Goal: Task Accomplishment & Management: Use online tool/utility

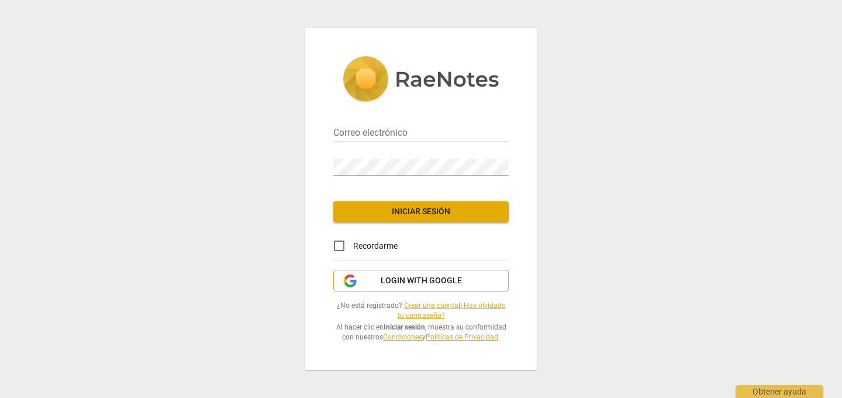
click at [423, 284] on span "Login with Google" at bounding box center [421, 281] width 81 height 12
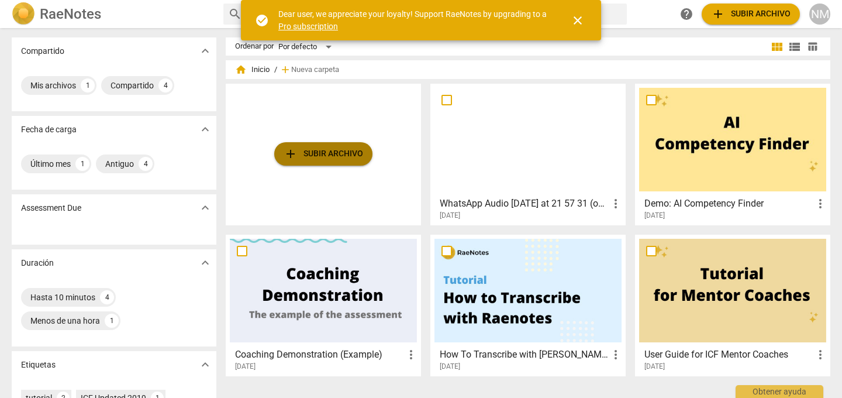
click at [313, 153] on span "add Subir archivo" at bounding box center [324, 154] width 80 height 14
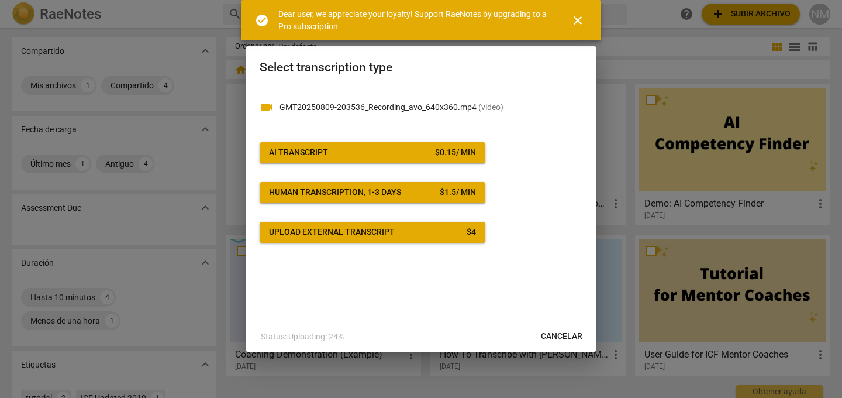
click at [422, 143] on button "AI Transcript $ 0.15 / min" at bounding box center [373, 152] width 226 height 21
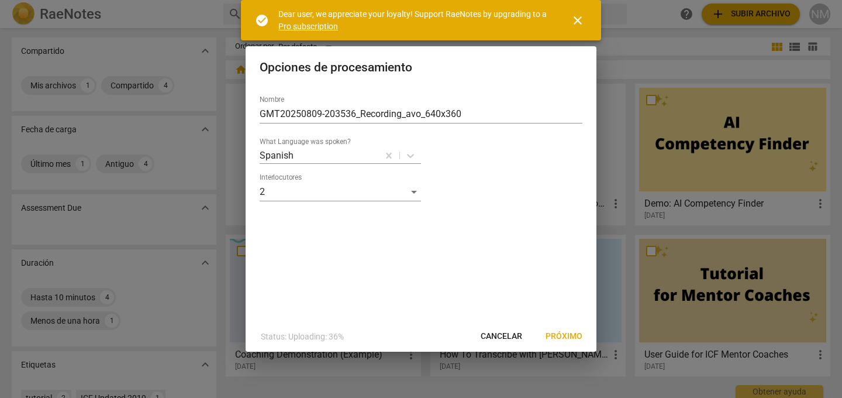
click at [564, 337] on span "Próximo" at bounding box center [564, 336] width 37 height 12
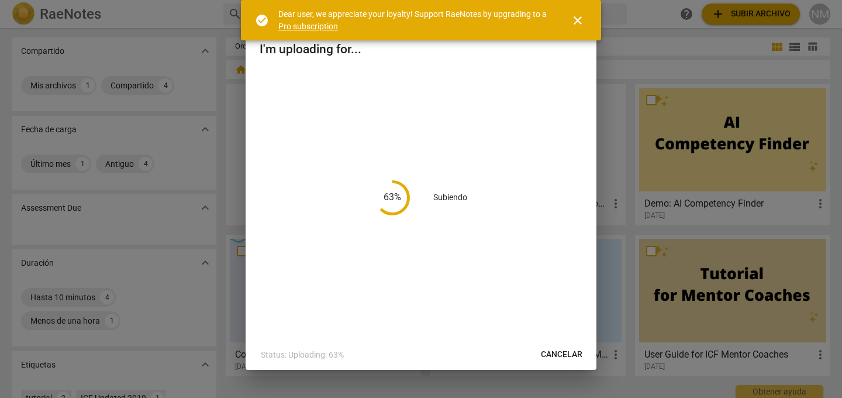
click at [577, 19] on span "close" at bounding box center [578, 20] width 14 height 14
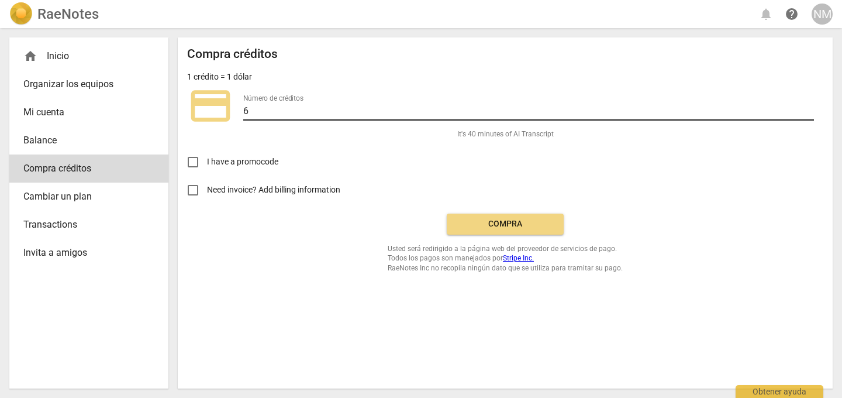
click at [338, 117] on input "6" at bounding box center [528, 112] width 571 height 17
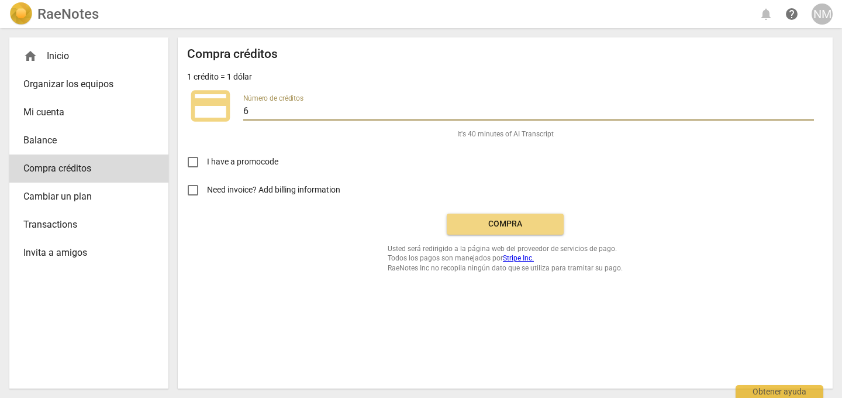
click at [338, 117] on input "6" at bounding box center [528, 112] width 571 height 17
type input "2"
type input "3"
type input "4"
type input "6"
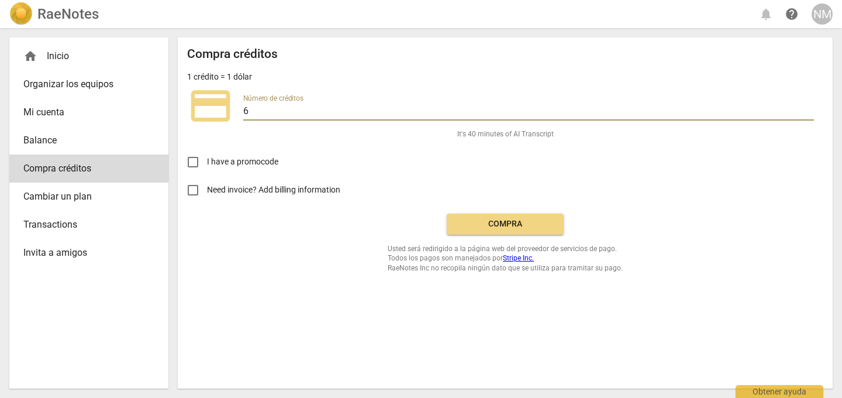
click at [54, 137] on span "Balance" at bounding box center [84, 140] width 122 height 14
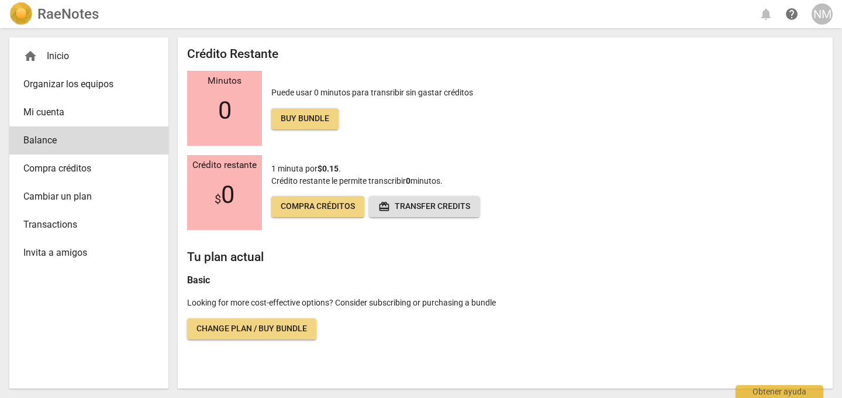
click at [314, 169] on span "1 minuta por $0.15 ." at bounding box center [306, 168] width 70 height 9
click at [323, 169] on b "$0.15" at bounding box center [328, 168] width 21 height 9
click at [254, 326] on span "Change plan / Buy bundle" at bounding box center [251, 329] width 111 height 12
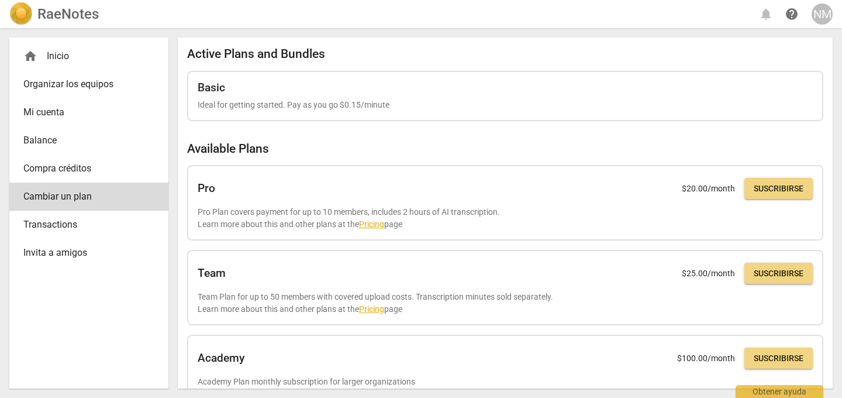
click at [572, 149] on h2 "Available Plans" at bounding box center [505, 149] width 636 height 15
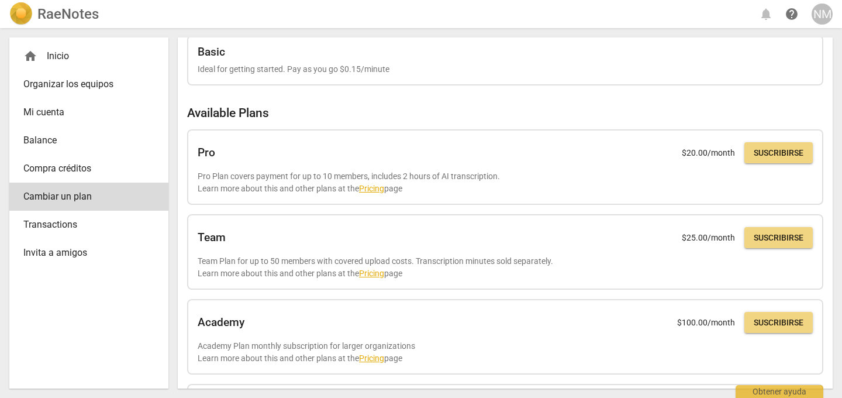
scroll to position [23, 0]
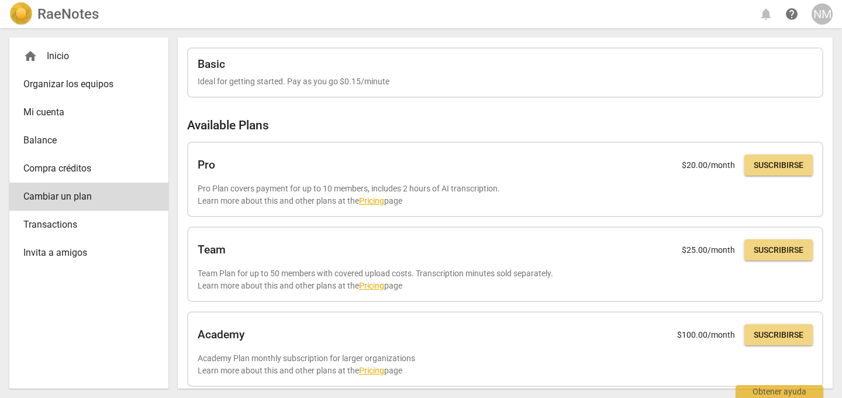
click at [101, 47] on div "home Inicio" at bounding box center [88, 56] width 159 height 28
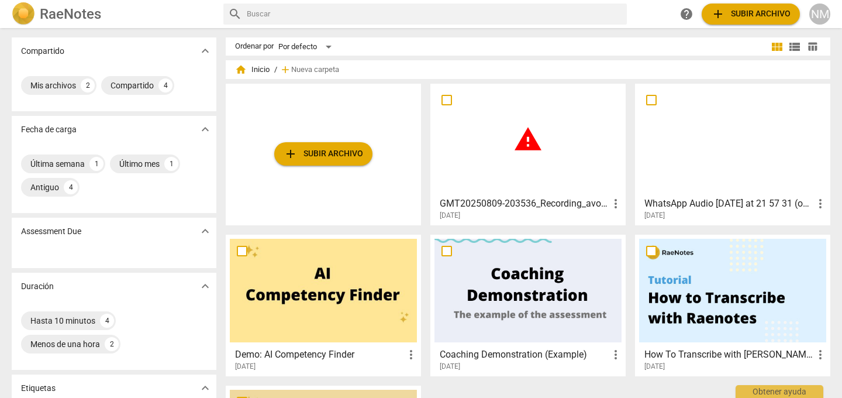
click at [440, 98] on input "checkbox" at bounding box center [447, 100] width 25 height 14
checkbox input "false"
click at [786, 67] on span "Borrar" at bounding box center [797, 70] width 28 height 10
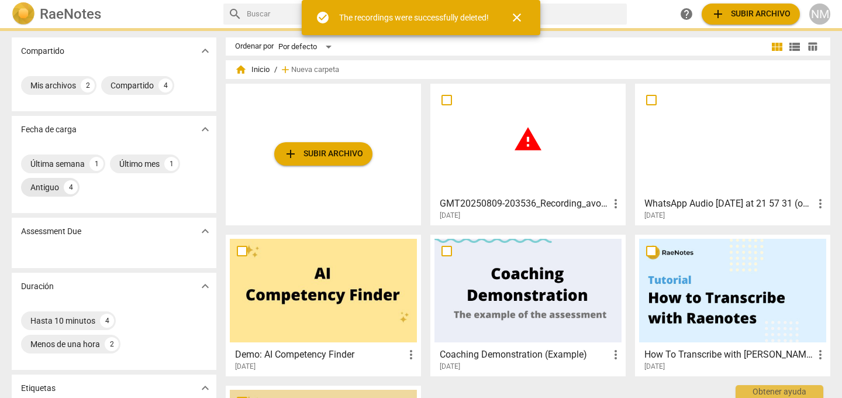
click at [49, 194] on div "Antiguo 4" at bounding box center [50, 187] width 58 height 19
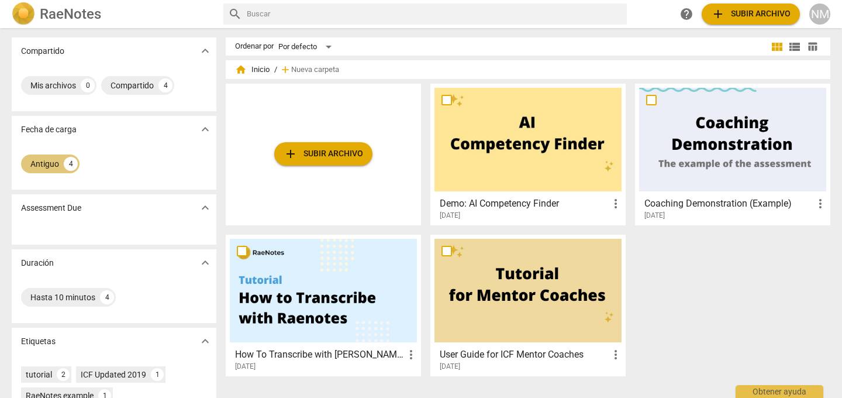
click at [64, 163] on div "4" at bounding box center [71, 164] width 14 height 14
